Goal: Task Accomplishment & Management: Use online tool/utility

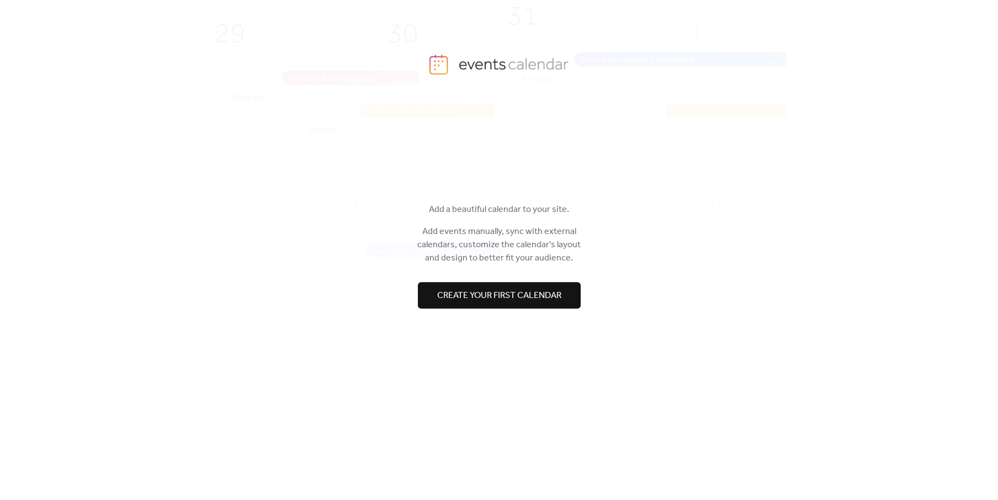
click at [530, 296] on span "Create your first calendar" at bounding box center [499, 295] width 124 height 13
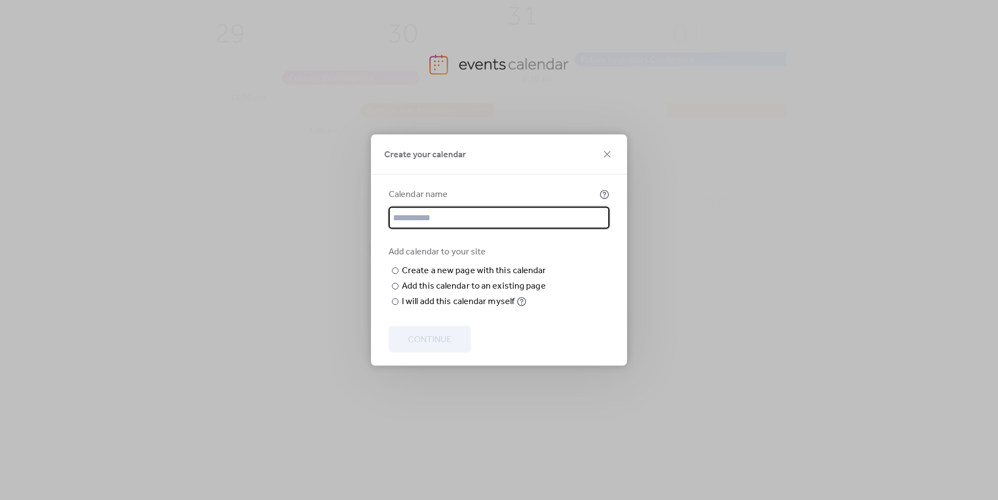
click at [470, 207] on input "text" at bounding box center [498, 218] width 221 height 22
type input "*"
type input "********"
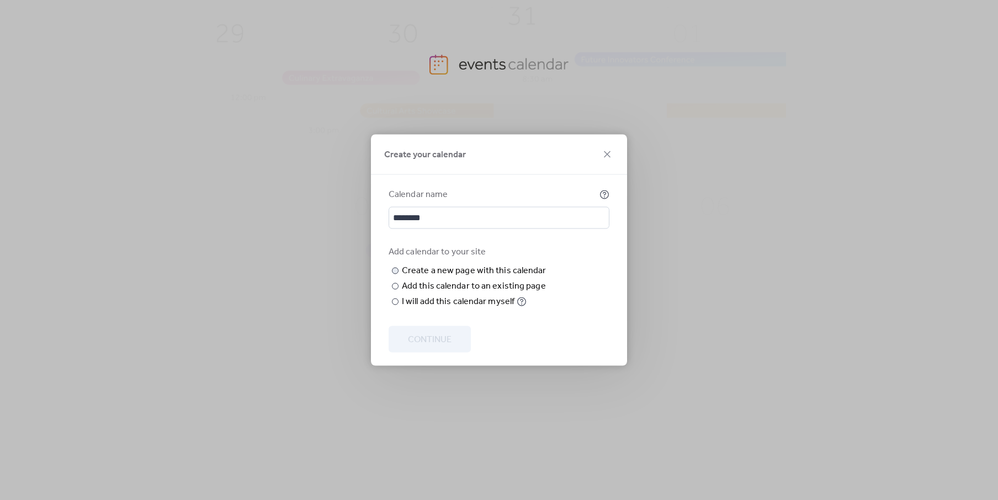
click at [0, 0] on input "text" at bounding box center [0, 0] width 0 height 0
click at [455, 308] on div "I will add this calendar myself" at bounding box center [458, 301] width 113 height 13
drag, startPoint x: 401, startPoint y: 300, endPoint x: 511, endPoint y: 294, distance: 110.5
click at [511, 295] on label "​ I will add this calendar myself" at bounding box center [468, 301] width 160 height 13
copy div "I will add this calendar myself"
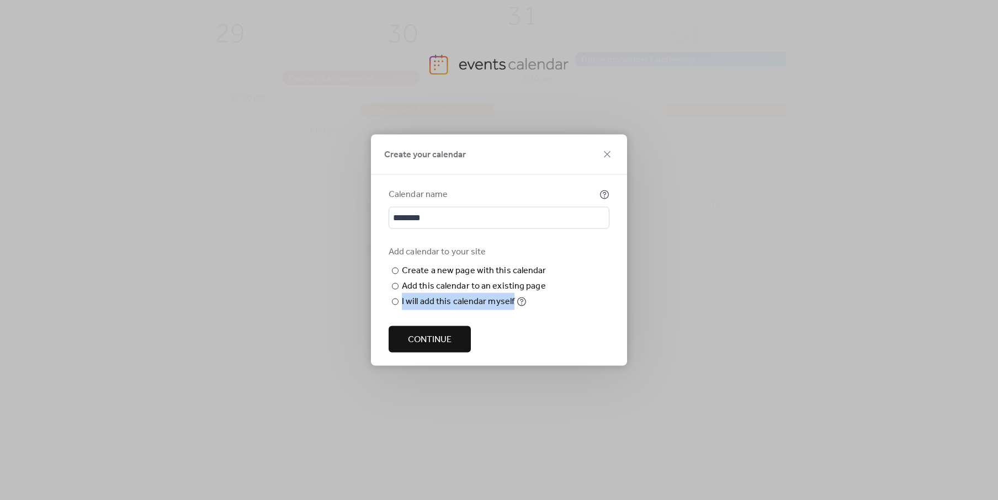
click at [420, 343] on span "Continue" at bounding box center [430, 339] width 44 height 13
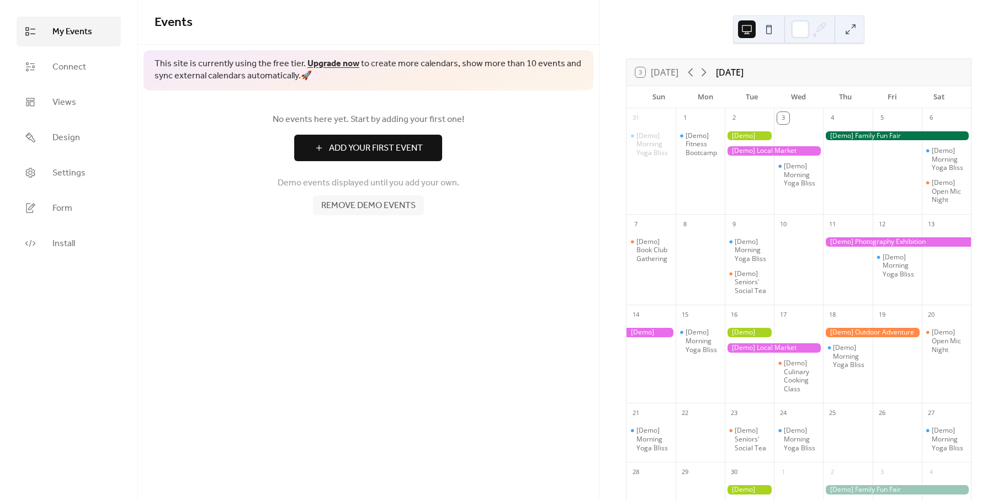
click at [348, 147] on span "Add Your First Event" at bounding box center [376, 148] width 94 height 13
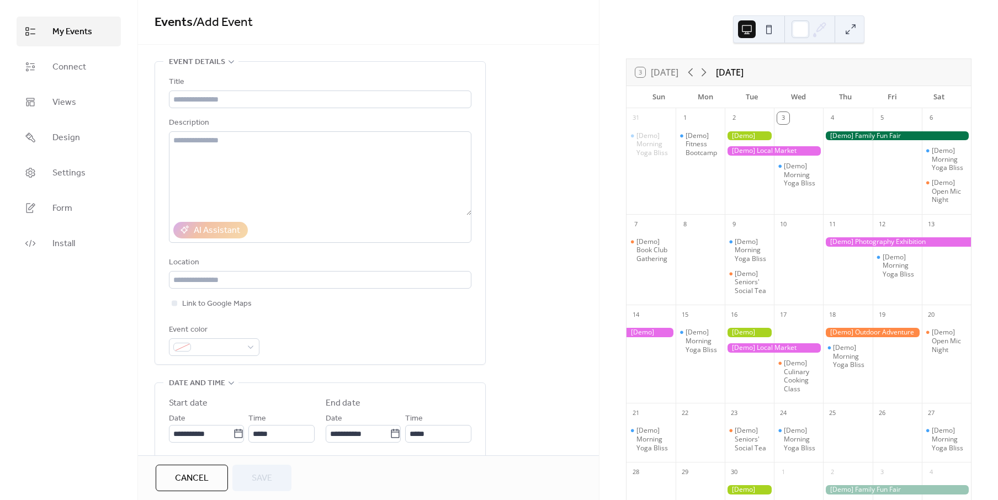
click at [590, 61] on div "**********" at bounding box center [368, 416] width 461 height 711
click at [769, 29] on button at bounding box center [769, 29] width 18 height 18
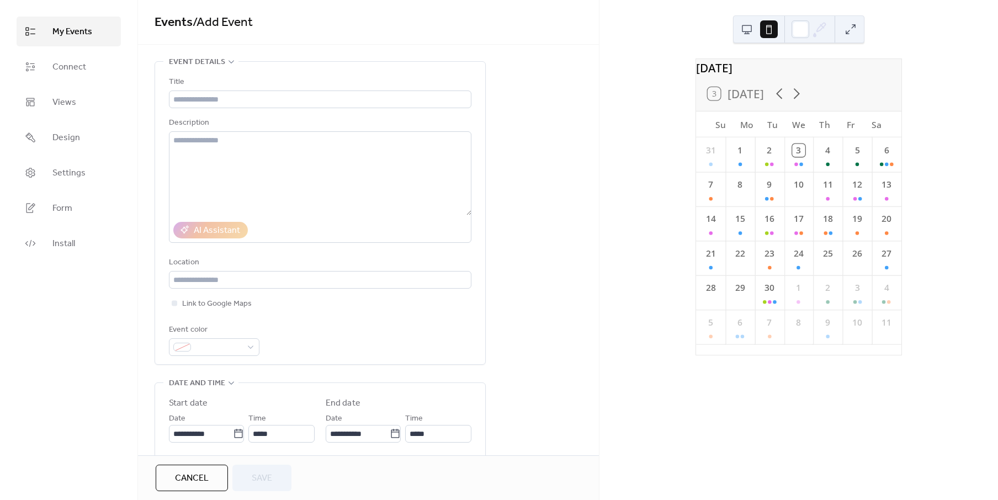
click at [748, 26] on button at bounding box center [747, 29] width 18 height 18
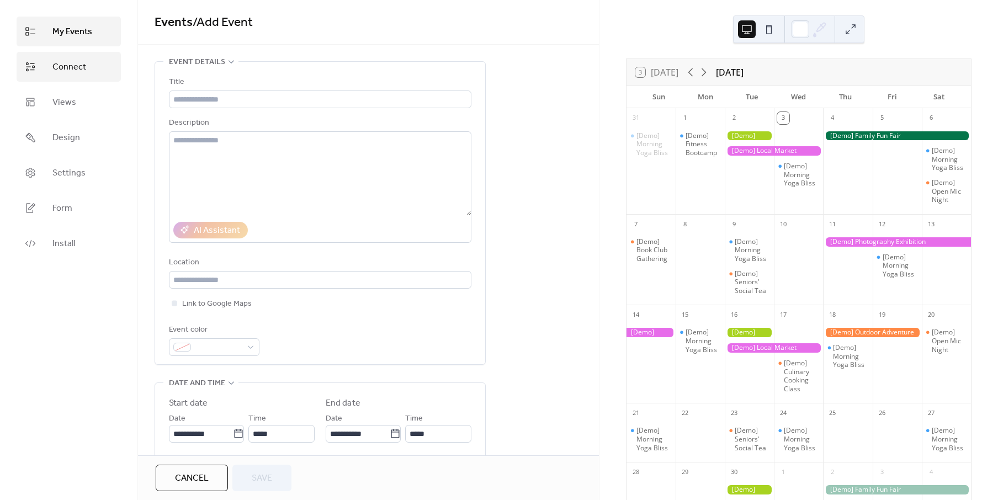
click at [72, 66] on span "Connect" at bounding box center [69, 67] width 34 height 13
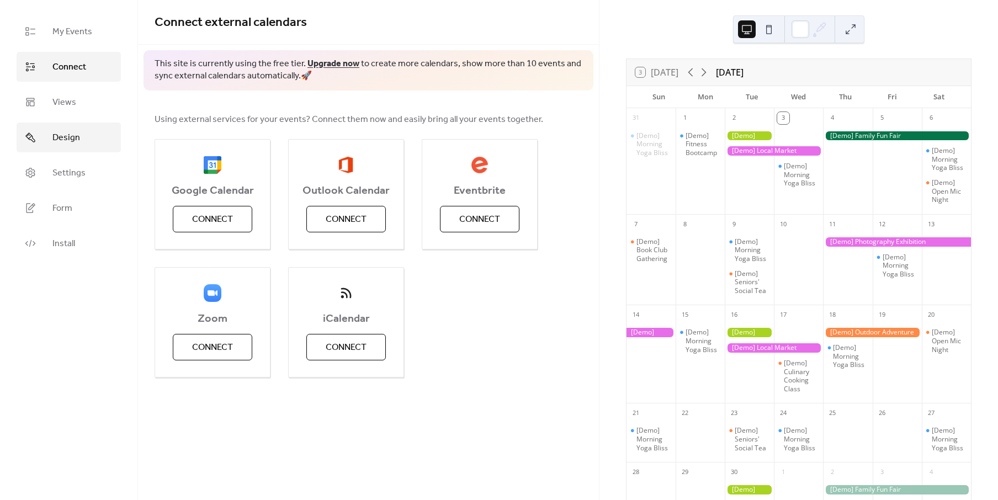
click at [73, 132] on span "Design" at bounding box center [66, 137] width 28 height 13
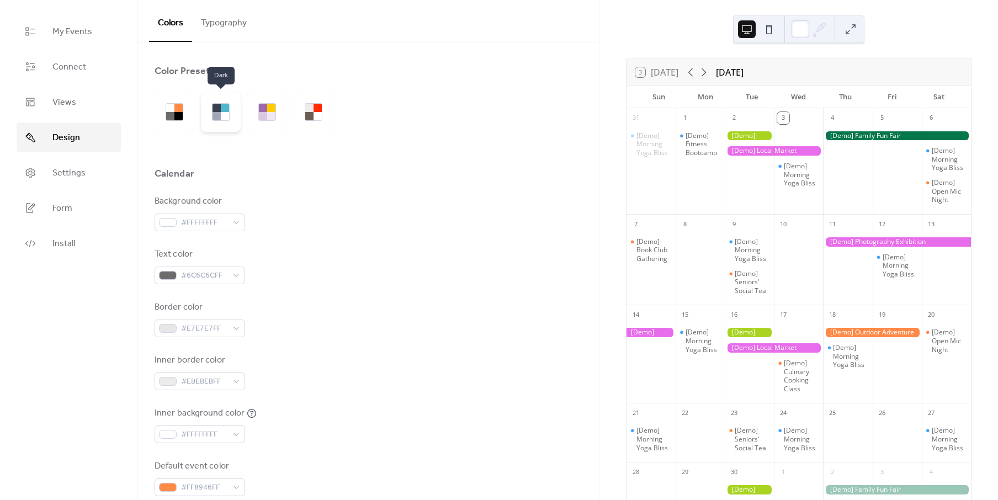
click at [220, 117] on div at bounding box center [216, 116] width 8 height 8
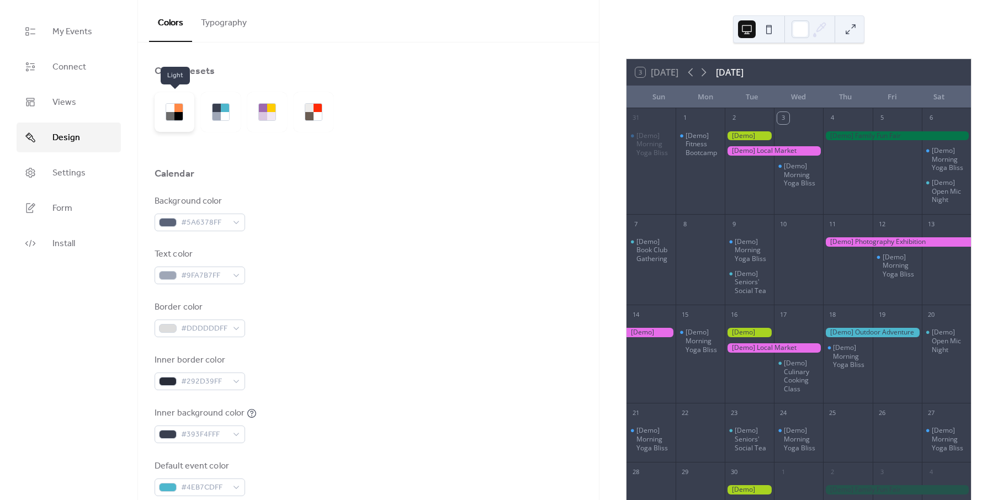
click at [176, 113] on div at bounding box center [178, 116] width 8 height 8
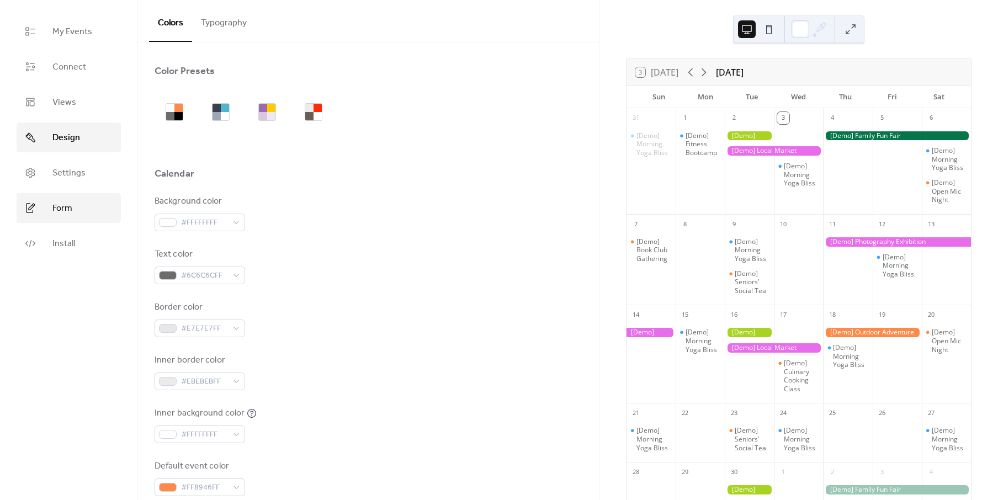
click at [59, 207] on span "Form" at bounding box center [62, 208] width 20 height 13
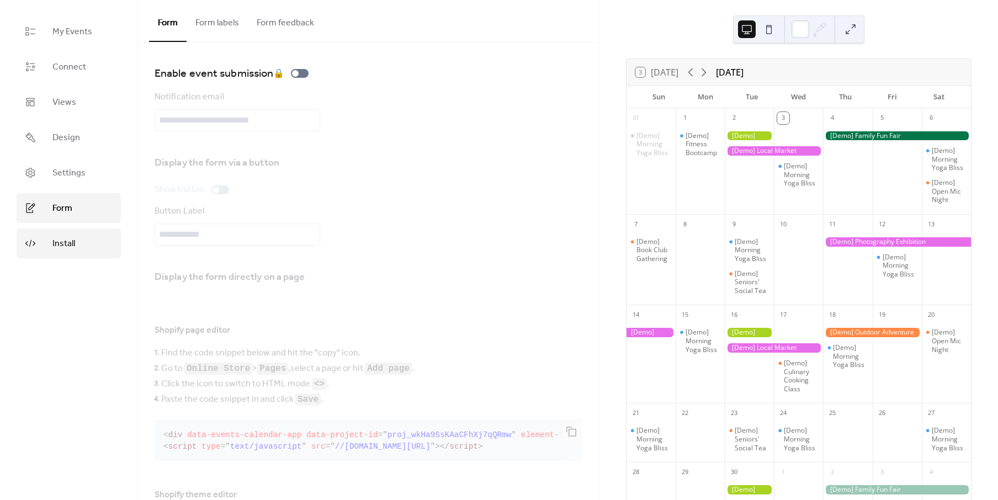
click at [76, 244] on link "Install" at bounding box center [69, 243] width 104 height 30
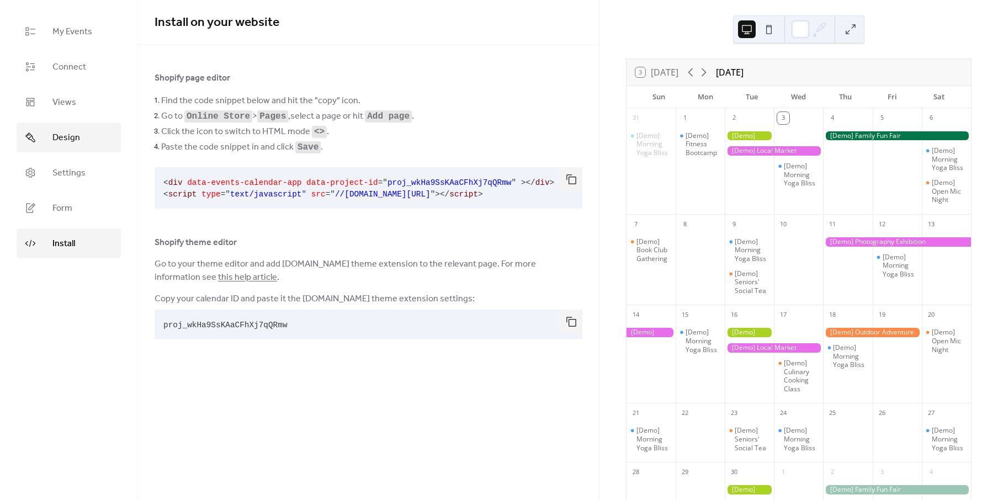
click at [62, 144] on span "Design" at bounding box center [66, 137] width 28 height 13
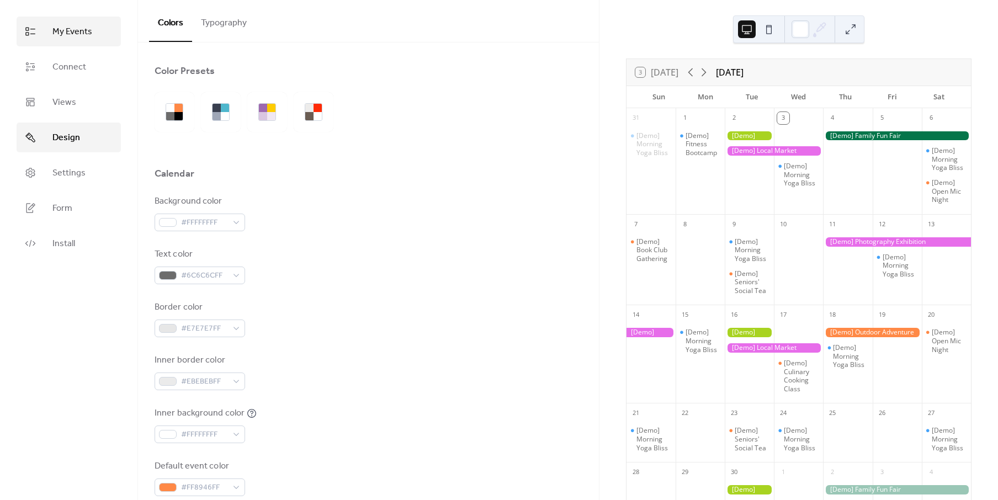
click at [64, 36] on span "My Events" at bounding box center [72, 31] width 40 height 13
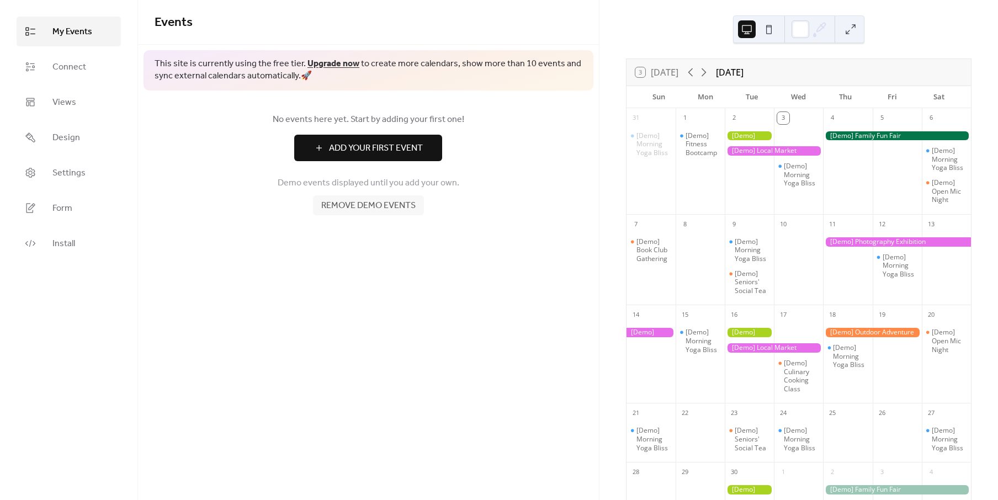
click at [351, 146] on span "Add Your First Event" at bounding box center [376, 148] width 94 height 13
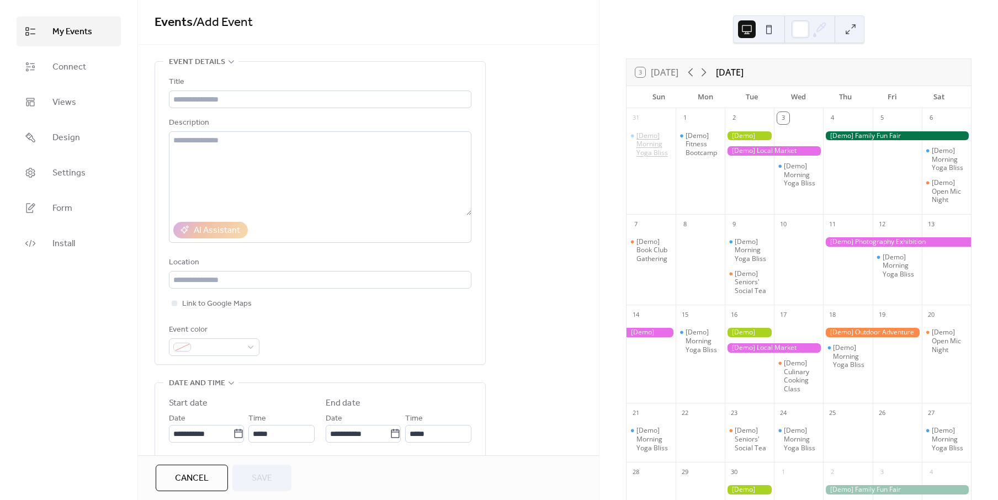
click at [667, 142] on div "[Demo] Morning Yoga Bliss" at bounding box center [653, 144] width 35 height 26
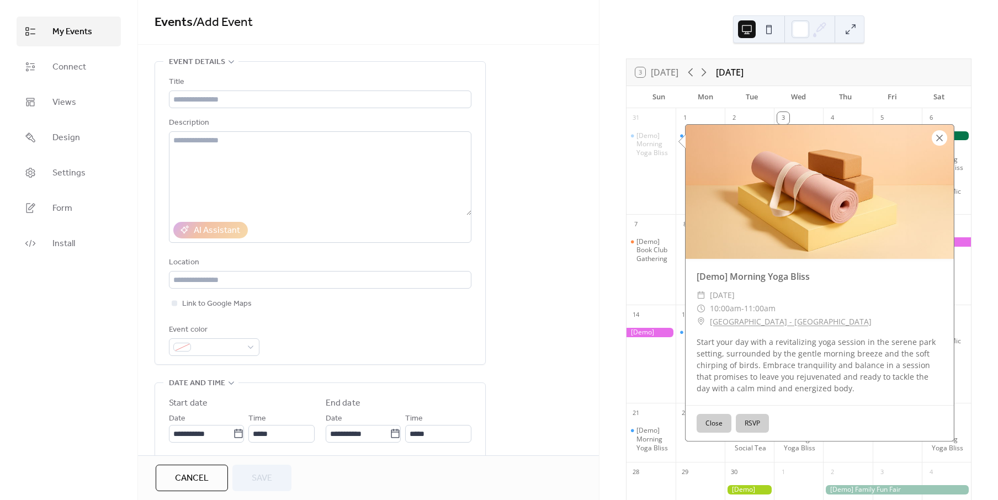
click at [939, 138] on div at bounding box center [938, 137] width 15 height 15
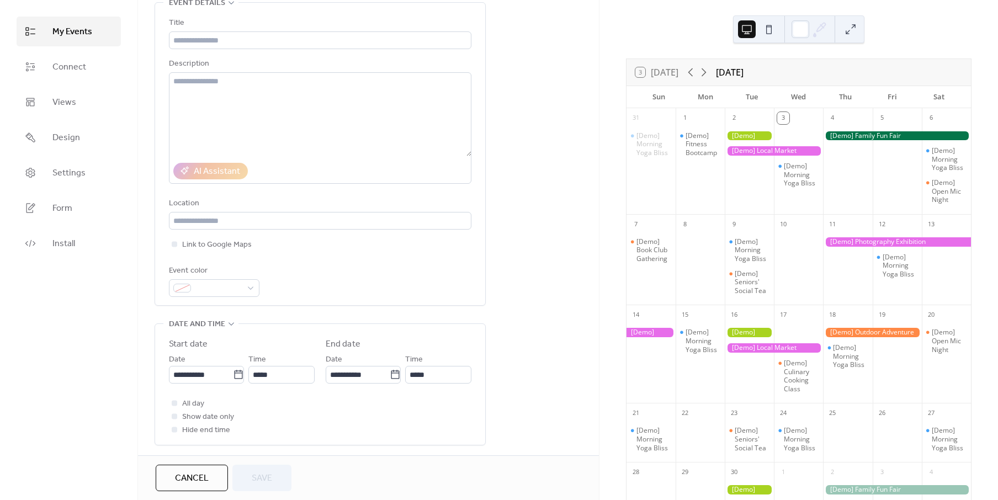
scroll to position [92, 0]
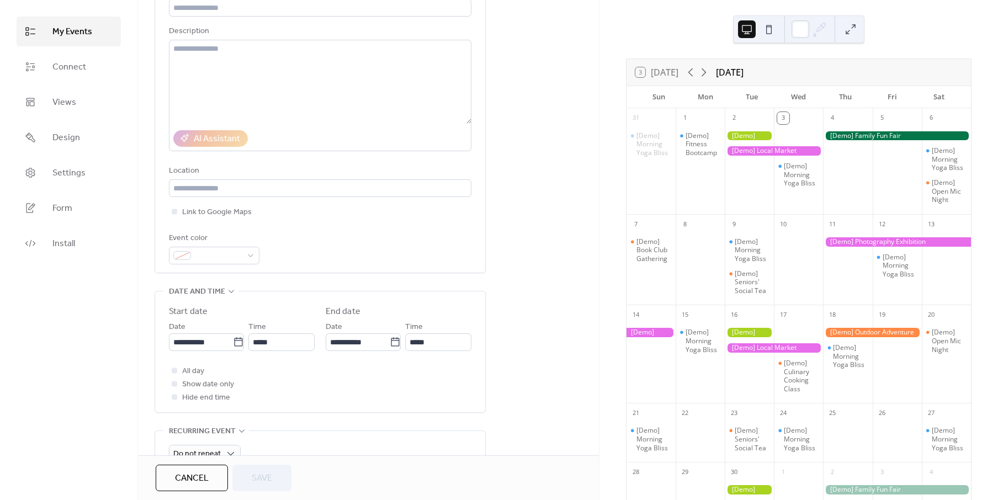
click at [181, 477] on span "Cancel" at bounding box center [192, 478] width 34 height 13
